Goal: Task Accomplishment & Management: Complete application form

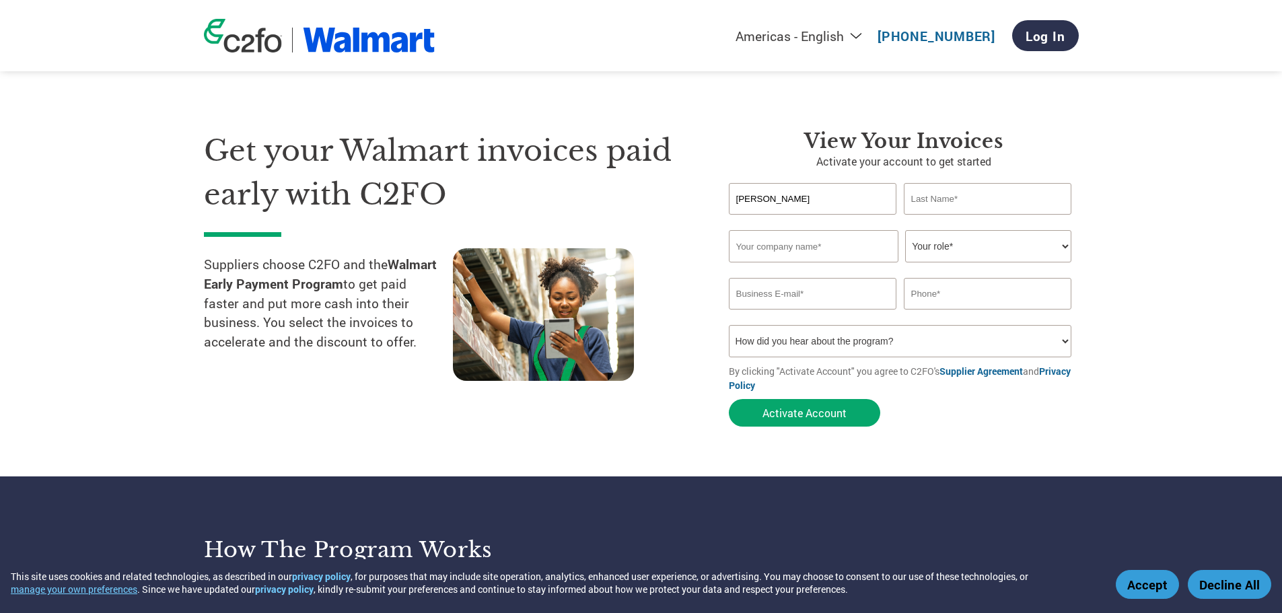
type input "[PERSON_NAME]"
click at [770, 254] on input "text" at bounding box center [814, 246] width 170 height 32
paste input "Comercializadora Y Distribuidora Az Kami Sa De Cv"
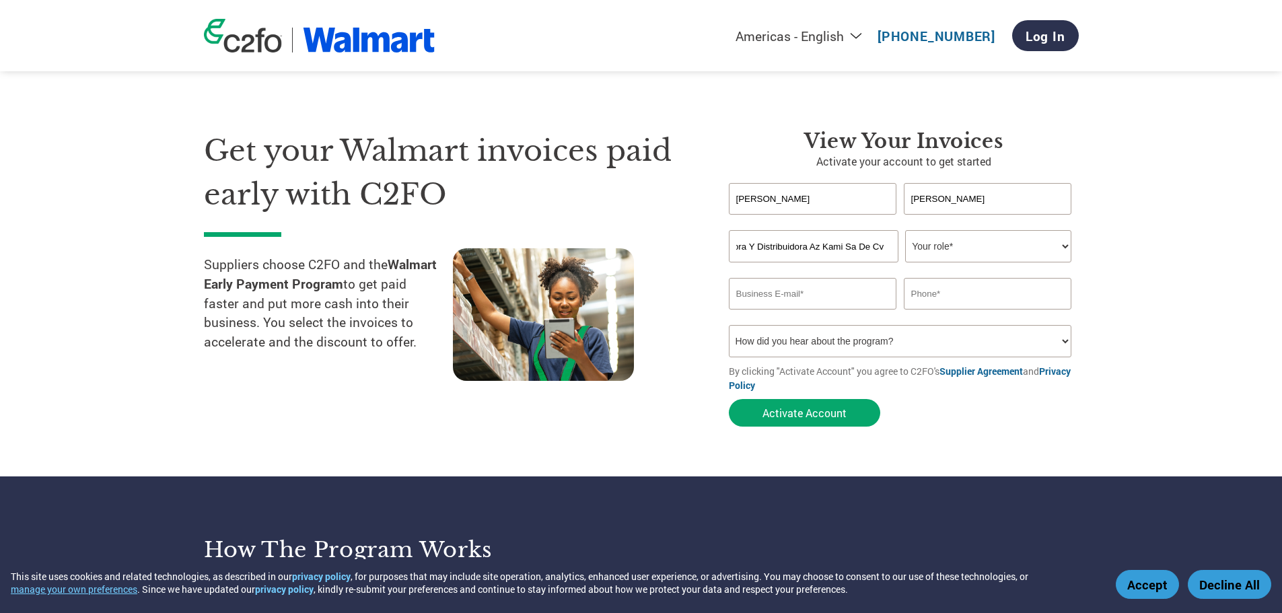
click at [826, 247] on input "Comercializadora Y Distribuidora Az Kami Sa De Cv" at bounding box center [814, 246] width 170 height 32
click at [822, 246] on input "Comercializadora Y Distribuidora Az Kami Sa De Cv" at bounding box center [814, 246] width 170 height 32
type input "Comercializadora Y Distribuidora AzKami Sa De Cv"
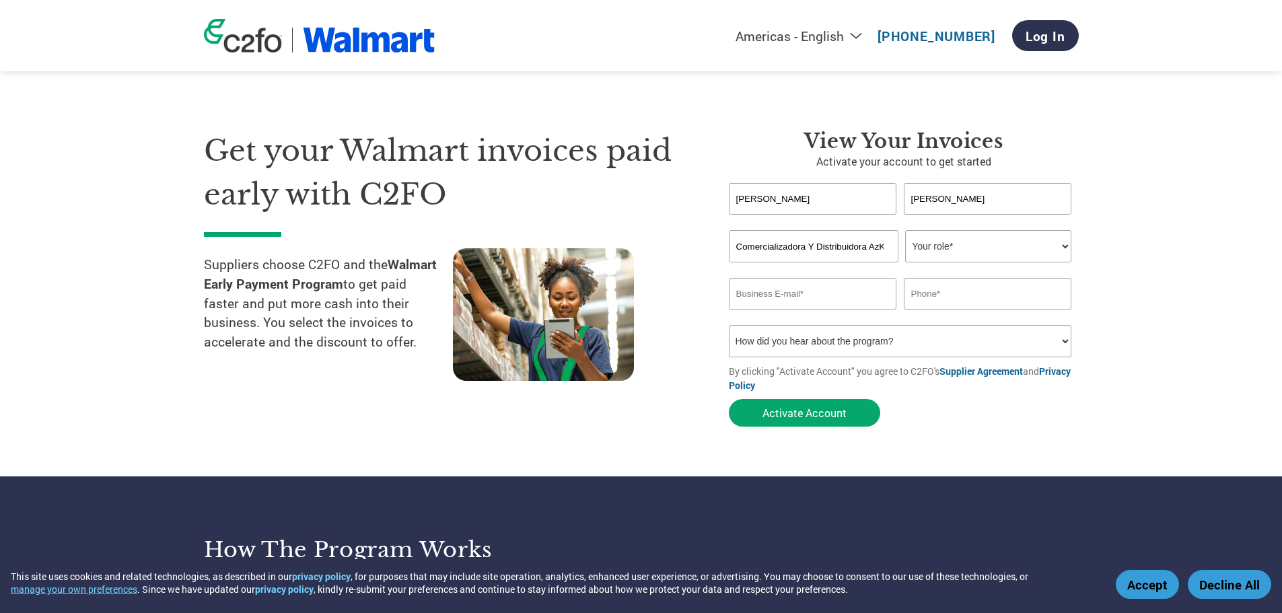
click at [946, 249] on select "Your role* CFO Controller Credit Manager Finance Director Treasurer CEO Preside…" at bounding box center [988, 246] width 166 height 32
select select "CREDIT_MANAGER"
click at [905, 230] on select "Your role* CFO Controller Credit Manager Finance Director Treasurer CEO Preside…" at bounding box center [988, 246] width 166 height 32
click at [818, 301] on input "email" at bounding box center [813, 294] width 168 height 32
click at [861, 248] on input "Comercializadora Y Distribuidora AzKami Sa De Cv" at bounding box center [814, 246] width 170 height 32
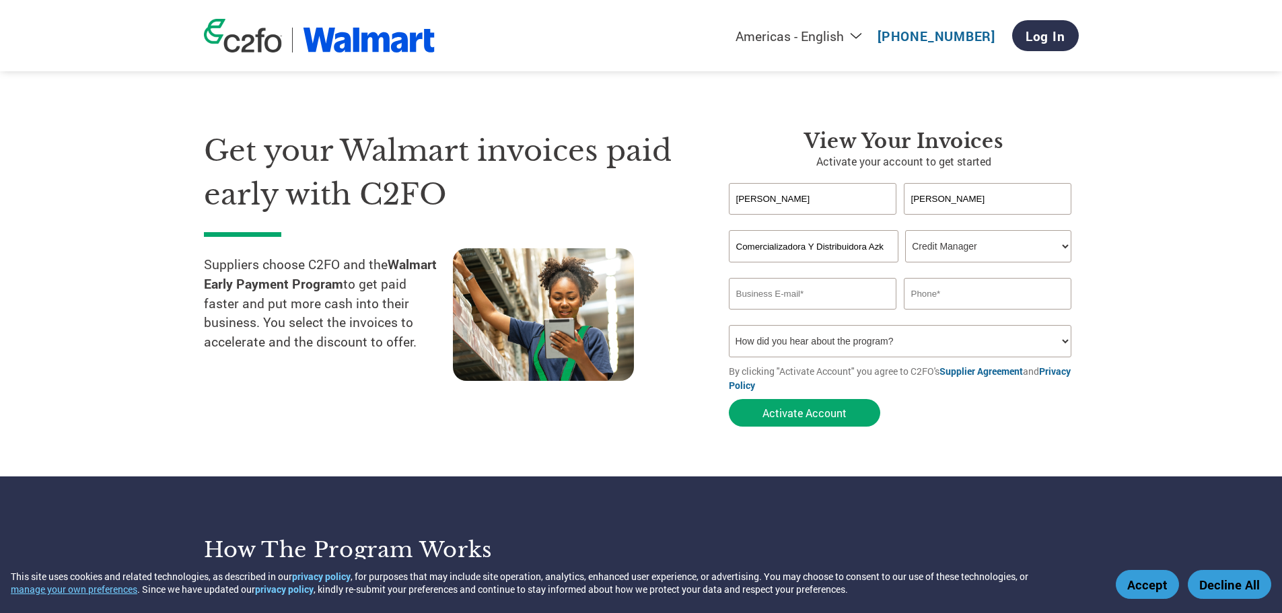
click at [827, 305] on input "email" at bounding box center [813, 294] width 168 height 32
click at [878, 246] on input "Comercializadora Y Distribuidora Azkami Sa De Cv" at bounding box center [814, 246] width 170 height 32
click at [874, 283] on input "email" at bounding box center [813, 294] width 168 height 32
click at [804, 233] on input "Comercializadora Y Distribuidora Az kami Sa De Cv" at bounding box center [814, 246] width 170 height 32
click at [878, 247] on input "Comercializadora Y Distribuidora Az kami Sa De Cv" at bounding box center [814, 246] width 170 height 32
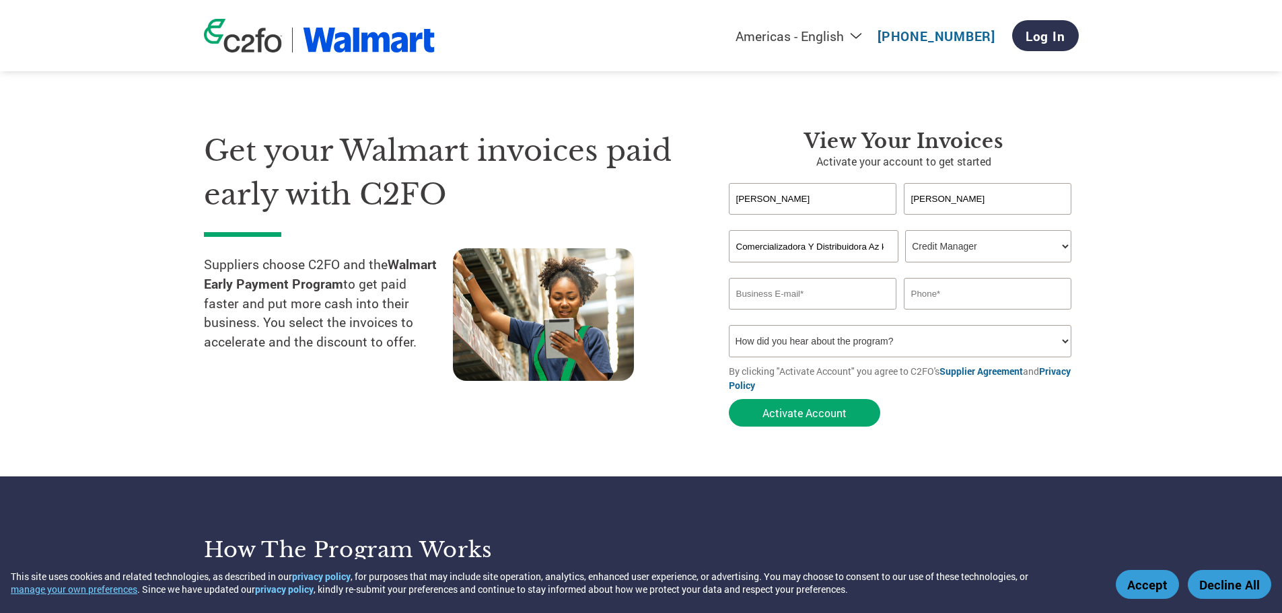
click at [881, 246] on input "Comercializadora Y Distribuidora Az kami Sa De Cv" at bounding box center [814, 246] width 170 height 32
click at [767, 240] on input "Comercializadora Y Distribuidora Azkami Sa De Cv" at bounding box center [814, 246] width 170 height 32
type input "Comercializadora Y Distribuidora Azkami Sa De Cv"
click at [760, 294] on input "email" at bounding box center [813, 294] width 168 height 32
paste input "[EMAIL_ADDRESS][DOMAIN_NAME]"
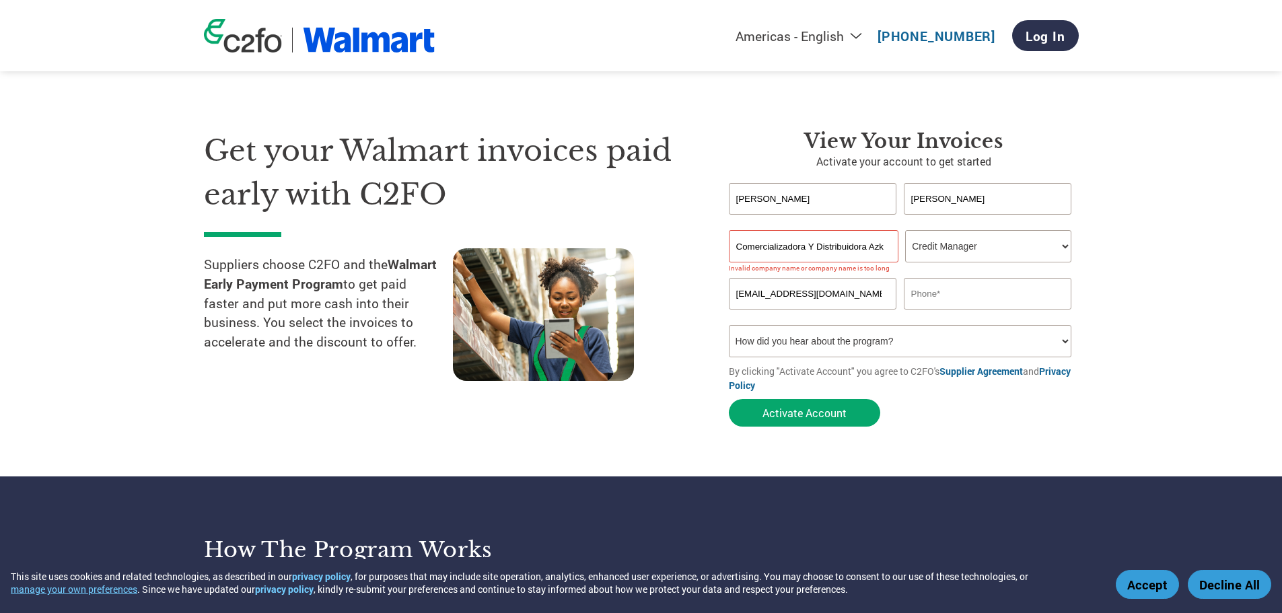
type input "[EMAIL_ADDRESS][DOMAIN_NAME]"
click at [933, 283] on input "text" at bounding box center [988, 294] width 168 height 32
click at [736, 249] on input "Comercializadora Y Distribuidora Azkami Sa De Cv" at bounding box center [814, 246] width 170 height 32
click at [865, 297] on input "[EMAIL_ADDRESS][DOMAIN_NAME]" at bounding box center [813, 294] width 168 height 32
click at [815, 245] on input "Comercializadora Y Distribuidora Azkami Sa De Cv" at bounding box center [814, 246] width 170 height 32
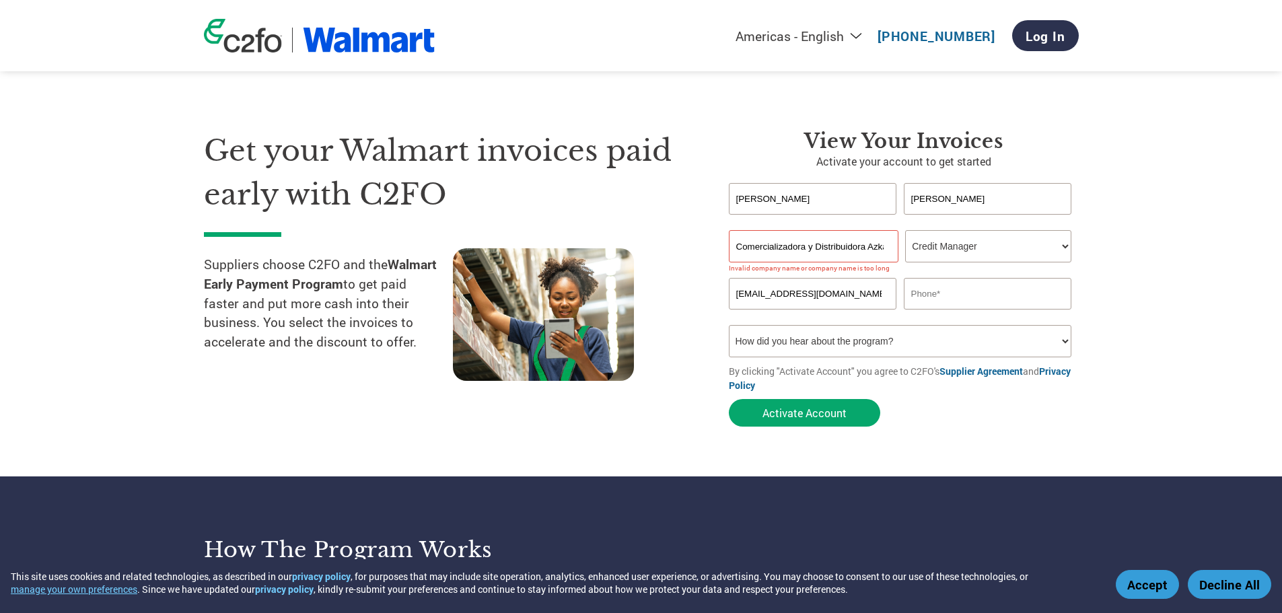
click at [859, 307] on input "[EMAIL_ADDRESS][DOMAIN_NAME]" at bounding box center [813, 294] width 168 height 32
click at [865, 252] on input "Comercializadora y Distribuidora Azkami Sa De Cv" at bounding box center [814, 246] width 170 height 32
click at [925, 283] on input "text" at bounding box center [988, 294] width 168 height 32
click at [843, 231] on input "Comercializadora y Distribuidora Azkami Sa De Cv" at bounding box center [814, 246] width 170 height 32
drag, startPoint x: 865, startPoint y: 244, endPoint x: 657, endPoint y: 248, distance: 208.7
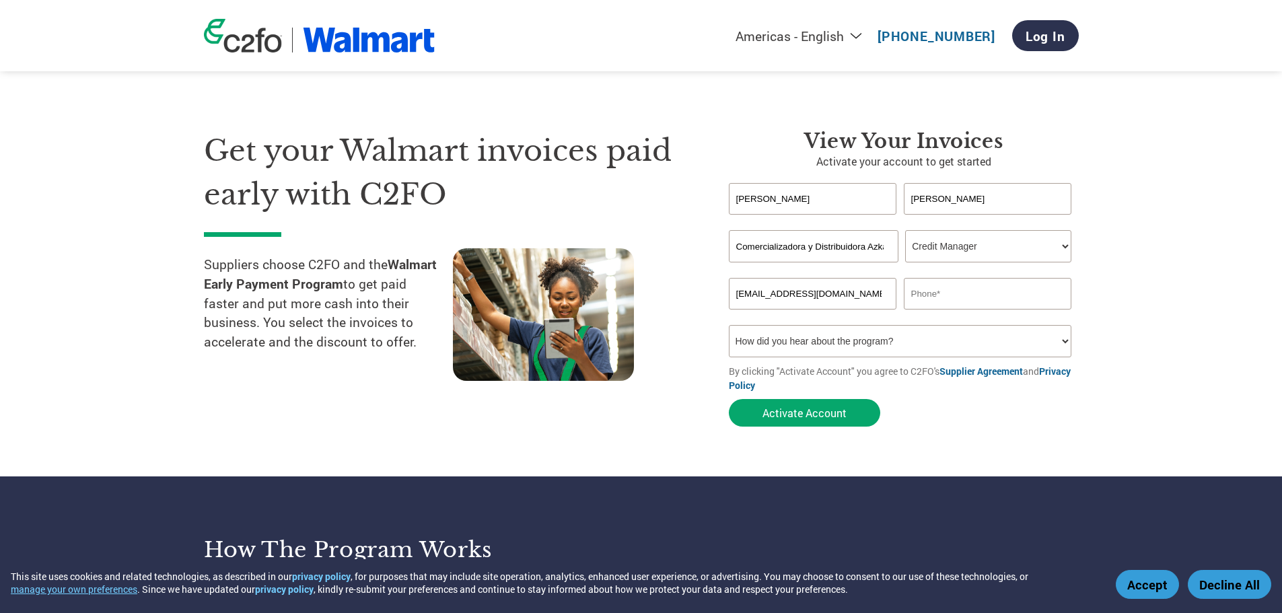
click at [657, 248] on div "Get your Walmart invoices paid early with C2FO Suppliers choose C2FO and the Wa…" at bounding box center [641, 254] width 875 height 358
type input "Azkami Sa De Cv"
click at [765, 343] on select "How did you hear about the program? Received a letter Email Social Media Online…" at bounding box center [900, 341] width 343 height 32
select select "Other"
click at [729, 325] on select "How did you hear about the program? Received a letter Email Social Media Online…" at bounding box center [900, 341] width 343 height 32
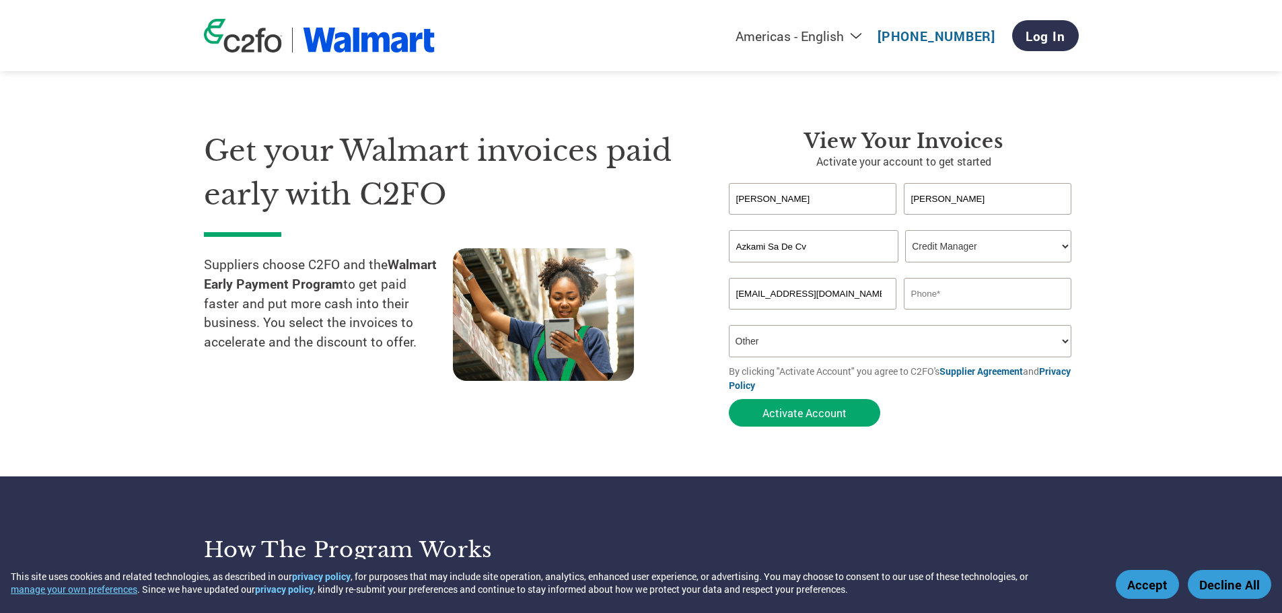
click at [927, 290] on input "text" at bounding box center [988, 294] width 168 height 32
paste input "[PHONE_NUMBER]"
type input "[PHONE_NUMBER]"
click at [788, 415] on button "Activate Account" at bounding box center [804, 413] width 151 height 28
